Goal: Find specific page/section

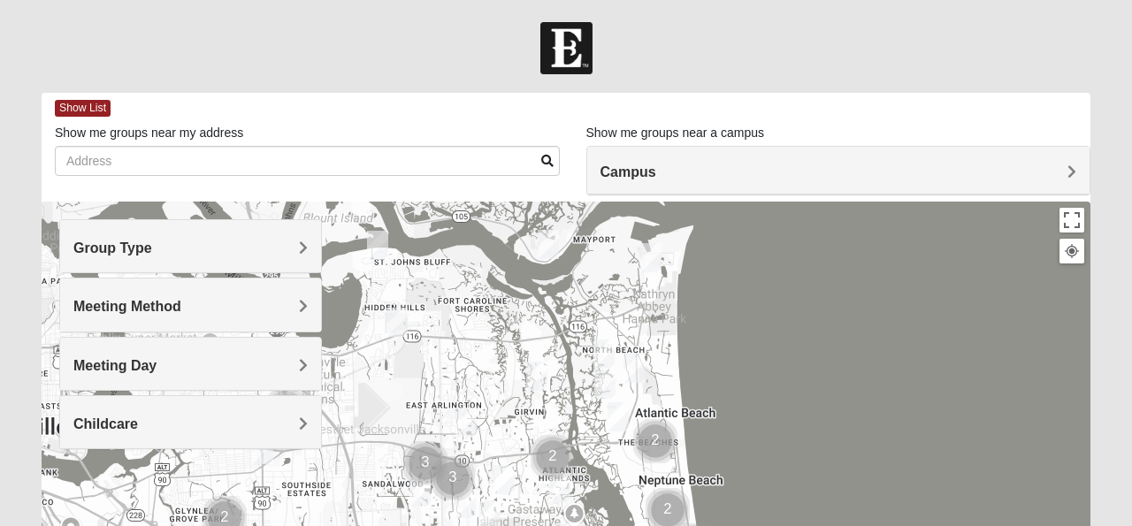
click at [296, 361] on h4 "Meeting Day" at bounding box center [190, 365] width 234 height 17
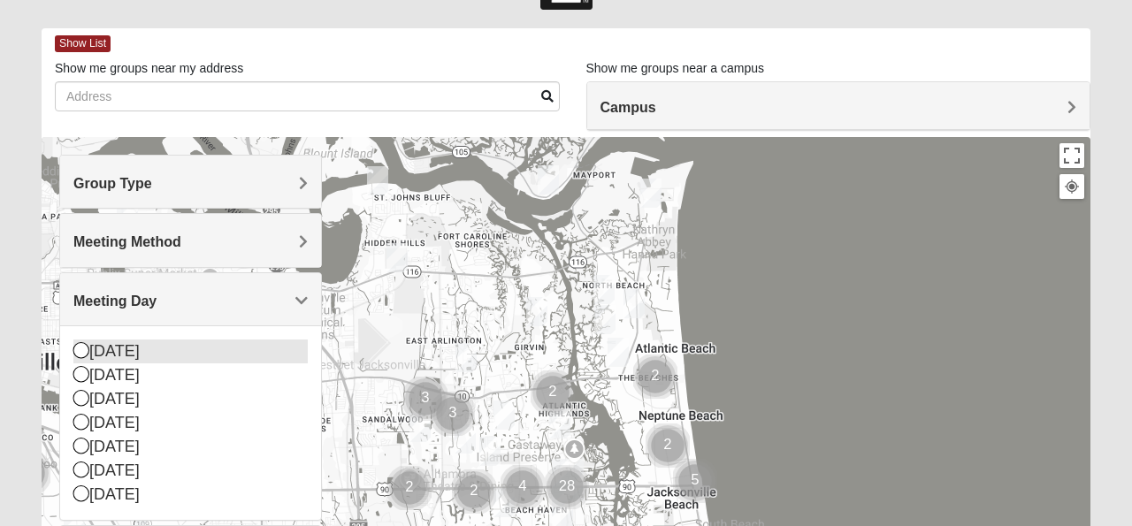
scroll to position [71, 0]
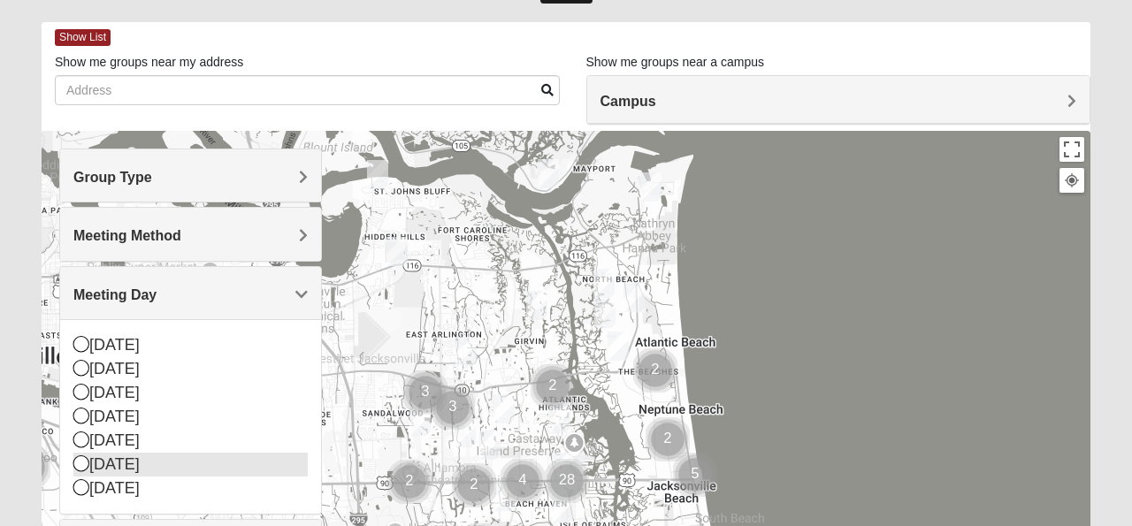
click at [81, 461] on icon at bounding box center [81, 464] width 16 height 16
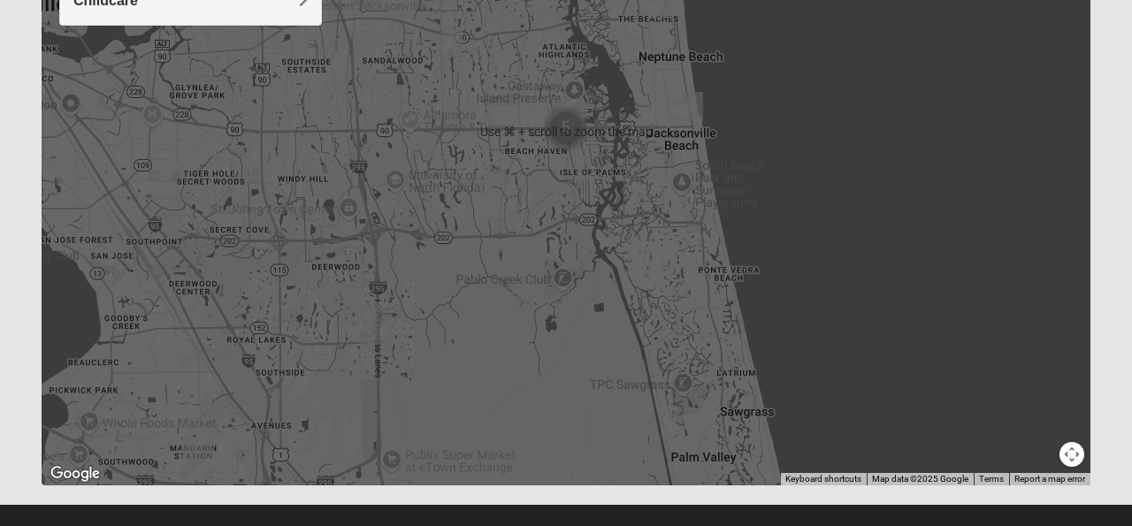
scroll to position [426, 0]
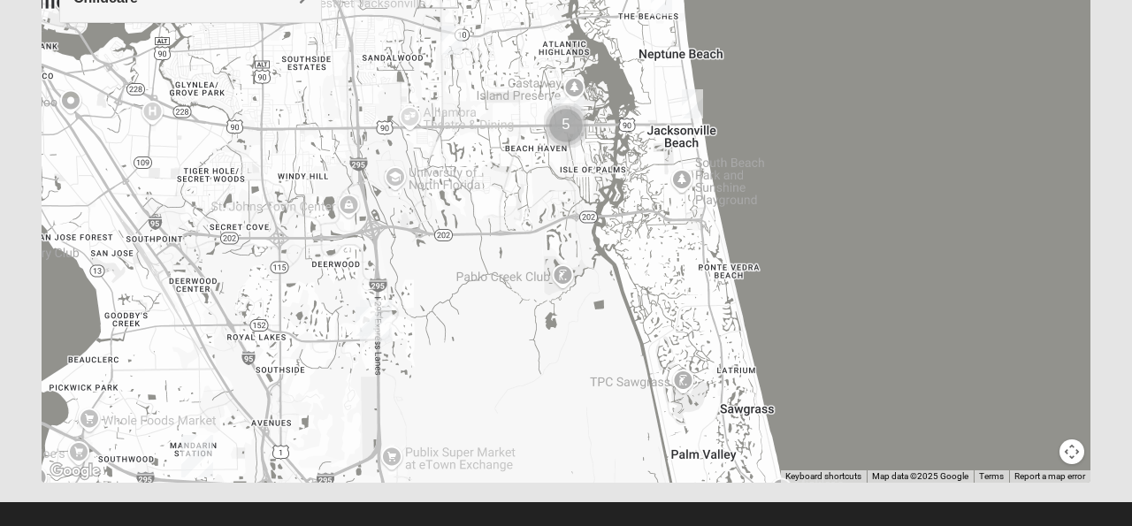
click at [380, 314] on img "Baymeadows" at bounding box center [376, 321] width 32 height 42
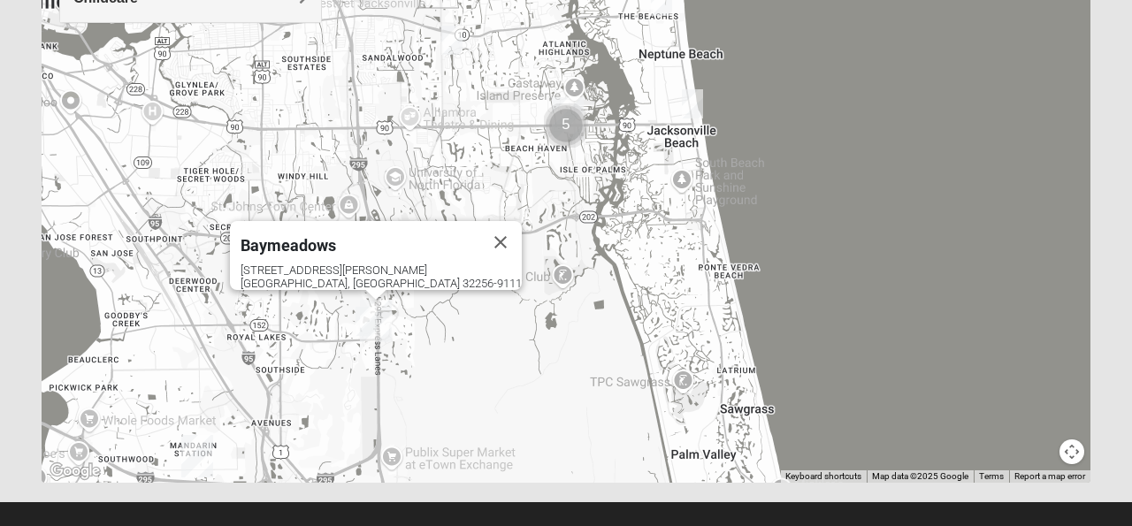
click at [358, 316] on img "On Campus Mens Ferguson 32256" at bounding box center [366, 321] width 21 height 29
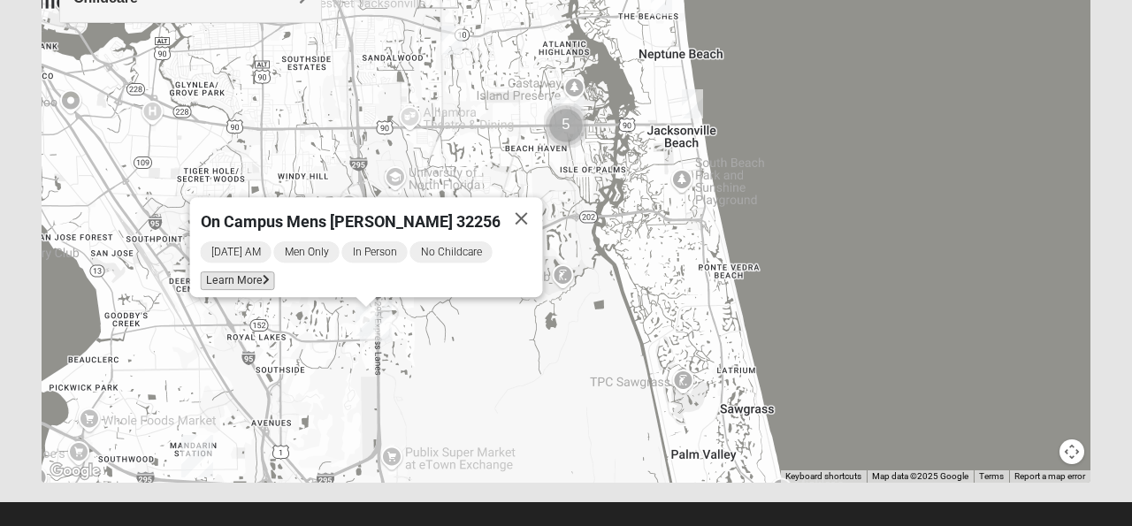
click at [270, 275] on icon at bounding box center [266, 280] width 7 height 11
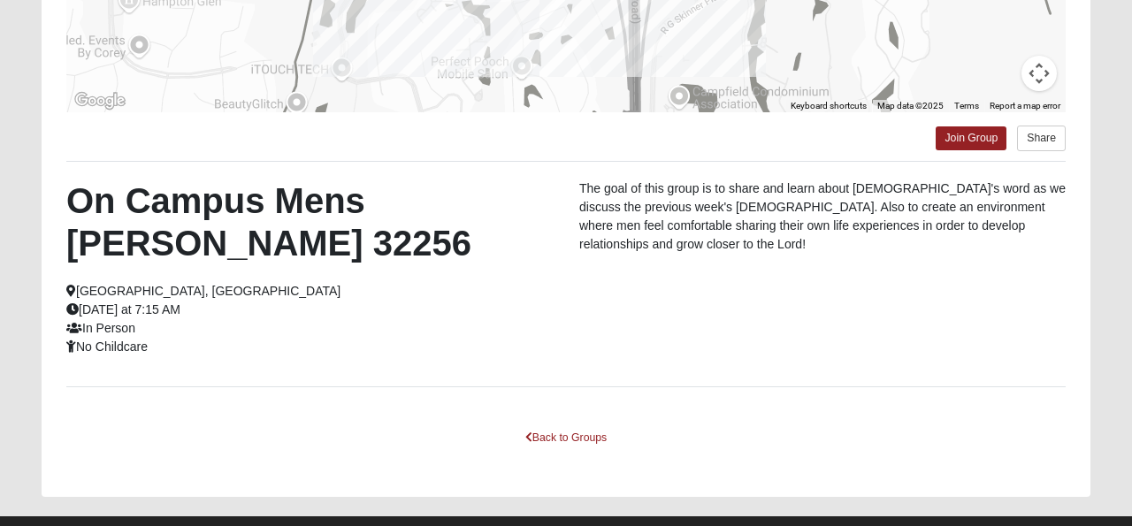
scroll to position [434, 0]
